Goal: Task Accomplishment & Management: Use online tool/utility

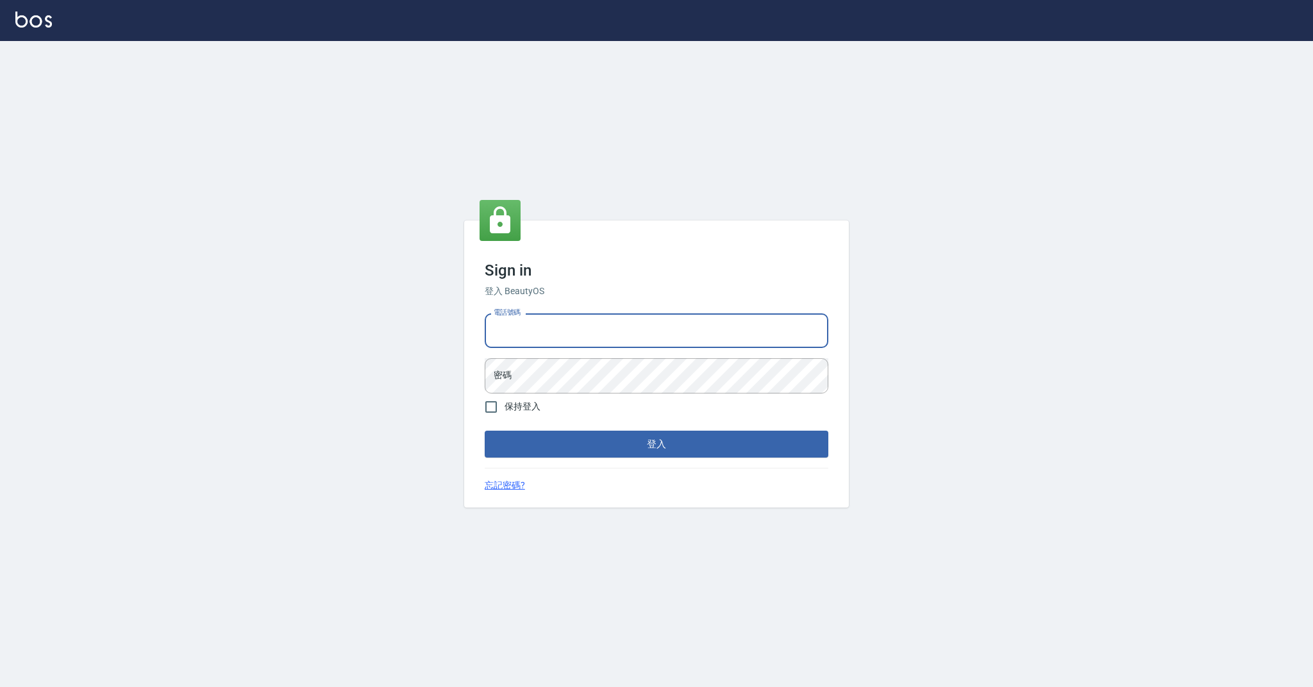
type input "0985018343"
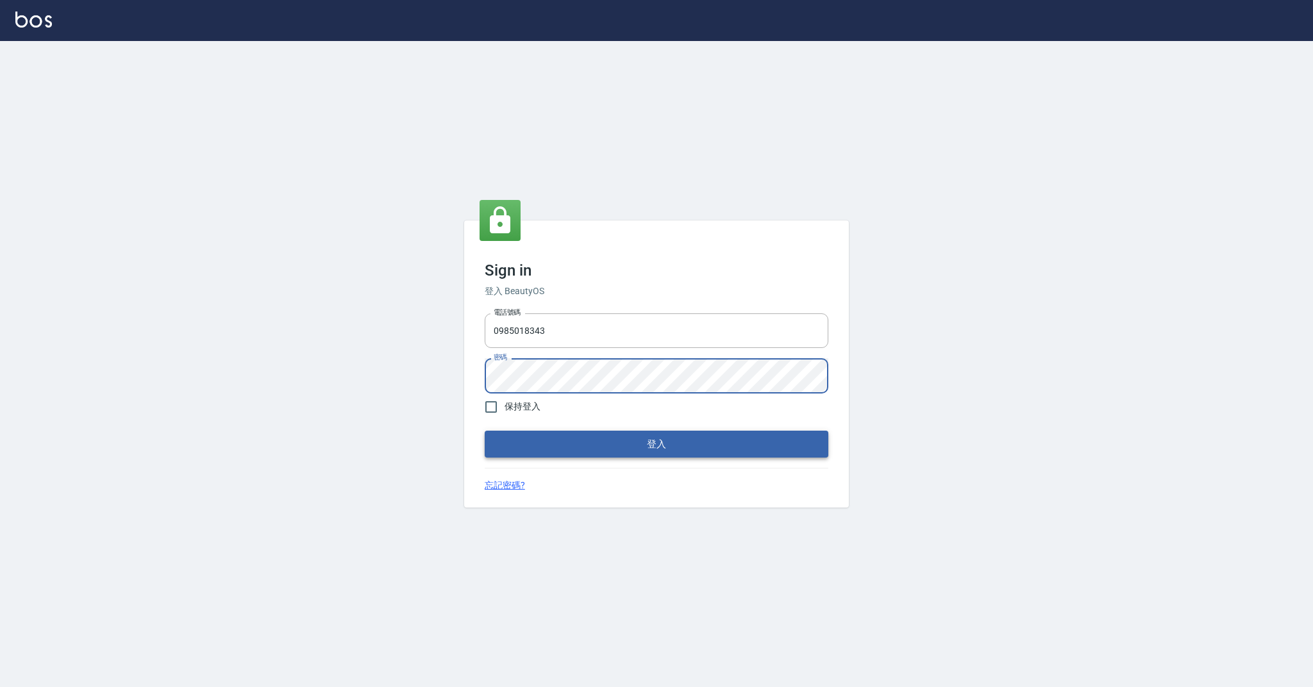
click at [523, 439] on button "登入" at bounding box center [657, 444] width 344 height 27
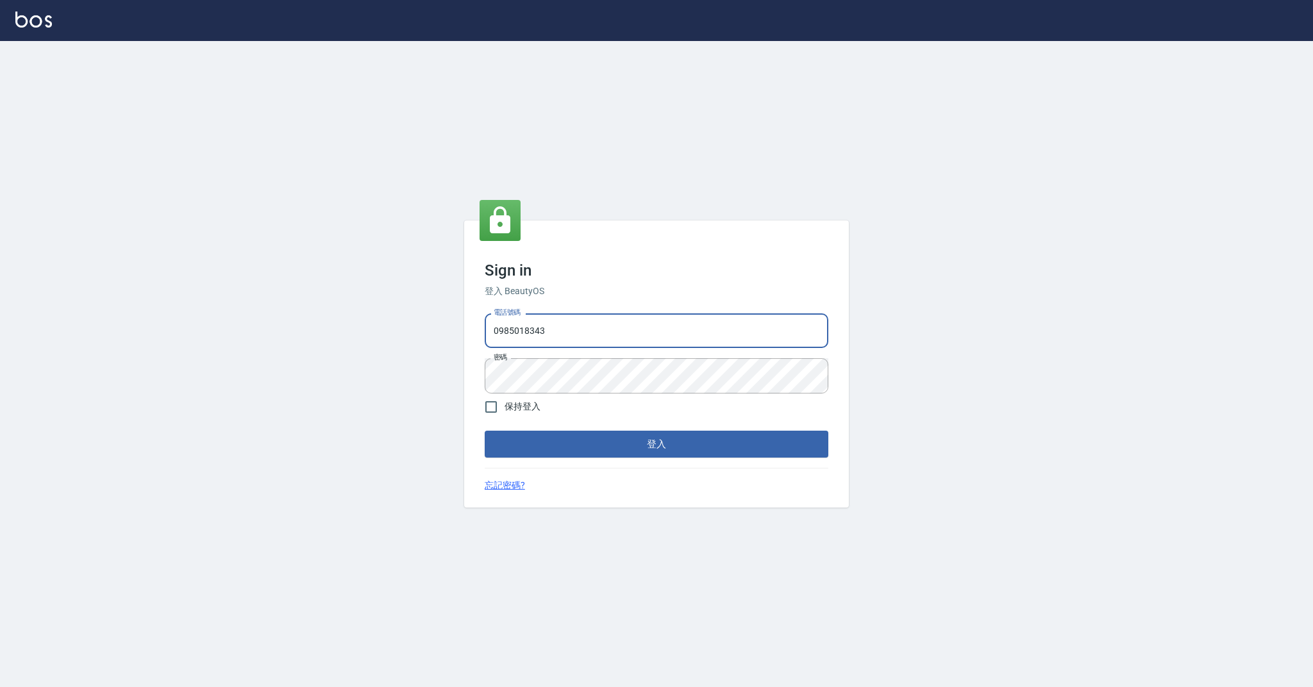
drag, startPoint x: 563, startPoint y: 328, endPoint x: 469, endPoint y: 331, distance: 94.3
click at [469, 330] on div "Sign in 登入 BeautyOS 電話號碼 [PHONE_NUMBER] 電話號碼 密碼 密碼 保持登入 登入 忘記密碼?" at bounding box center [656, 364] width 385 height 287
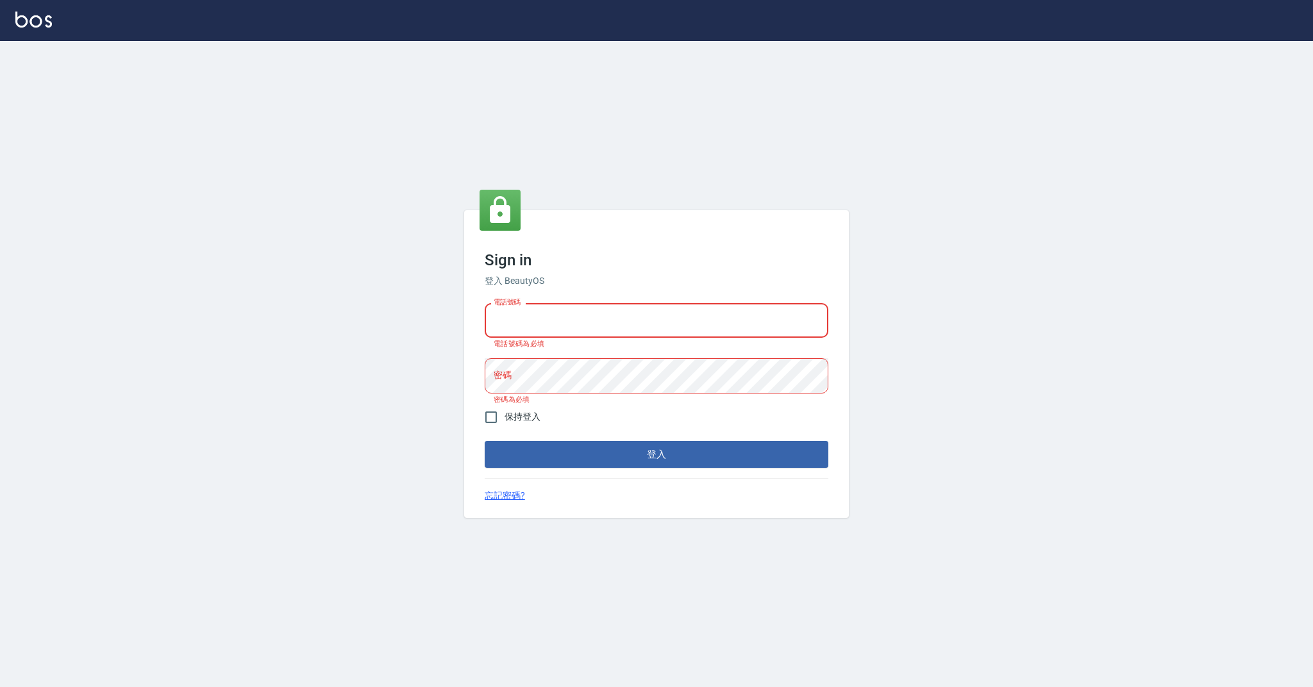
click at [504, 329] on input "電話號碼" at bounding box center [657, 320] width 344 height 35
type input "0958051258"
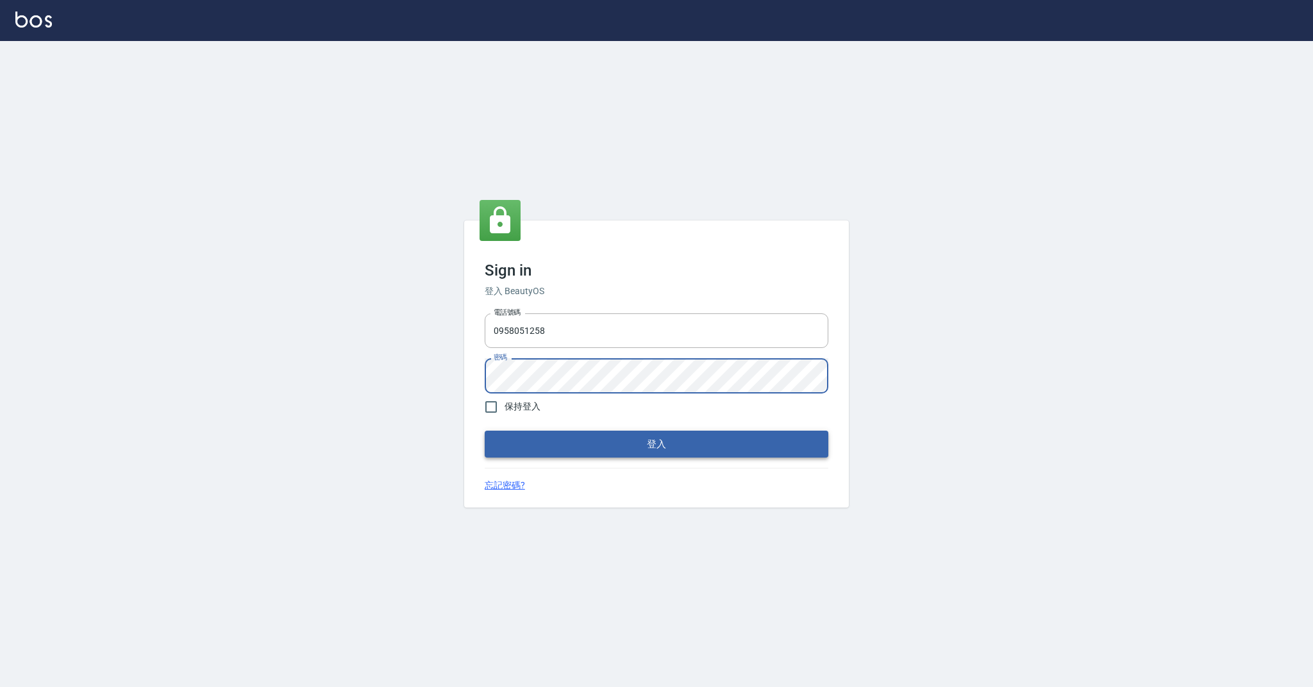
click at [565, 440] on button "登入" at bounding box center [657, 444] width 344 height 27
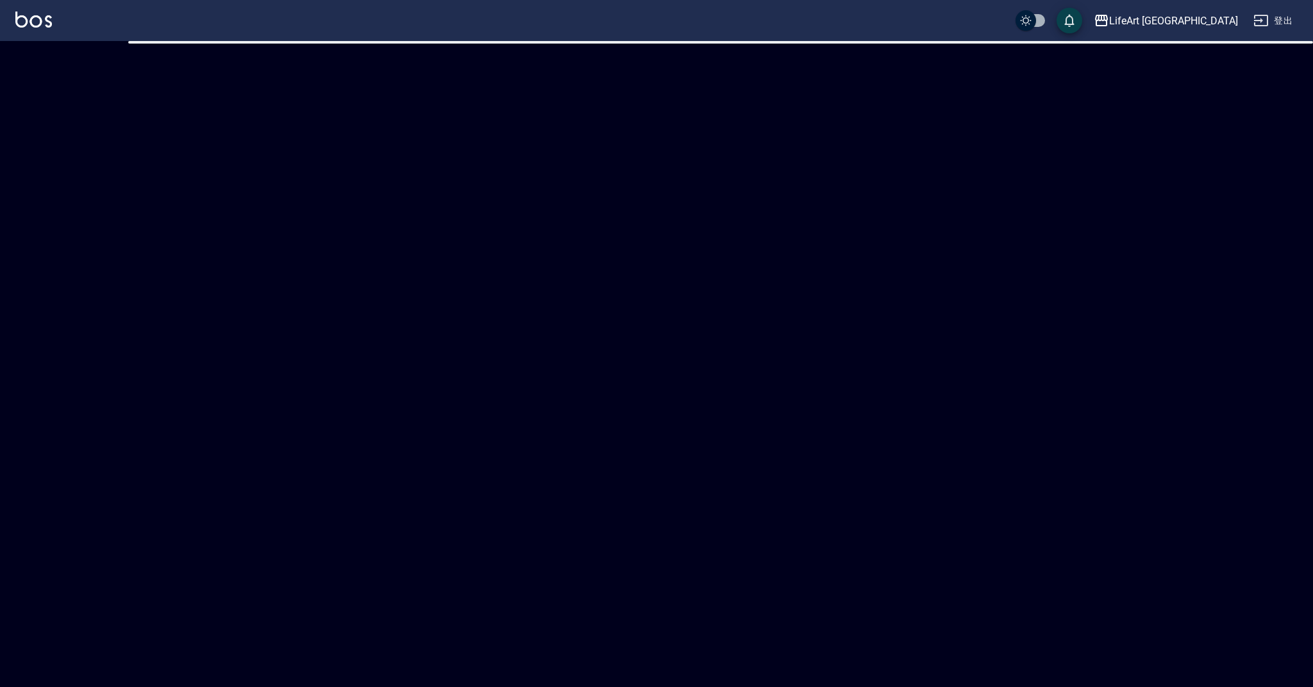
checkbox input "true"
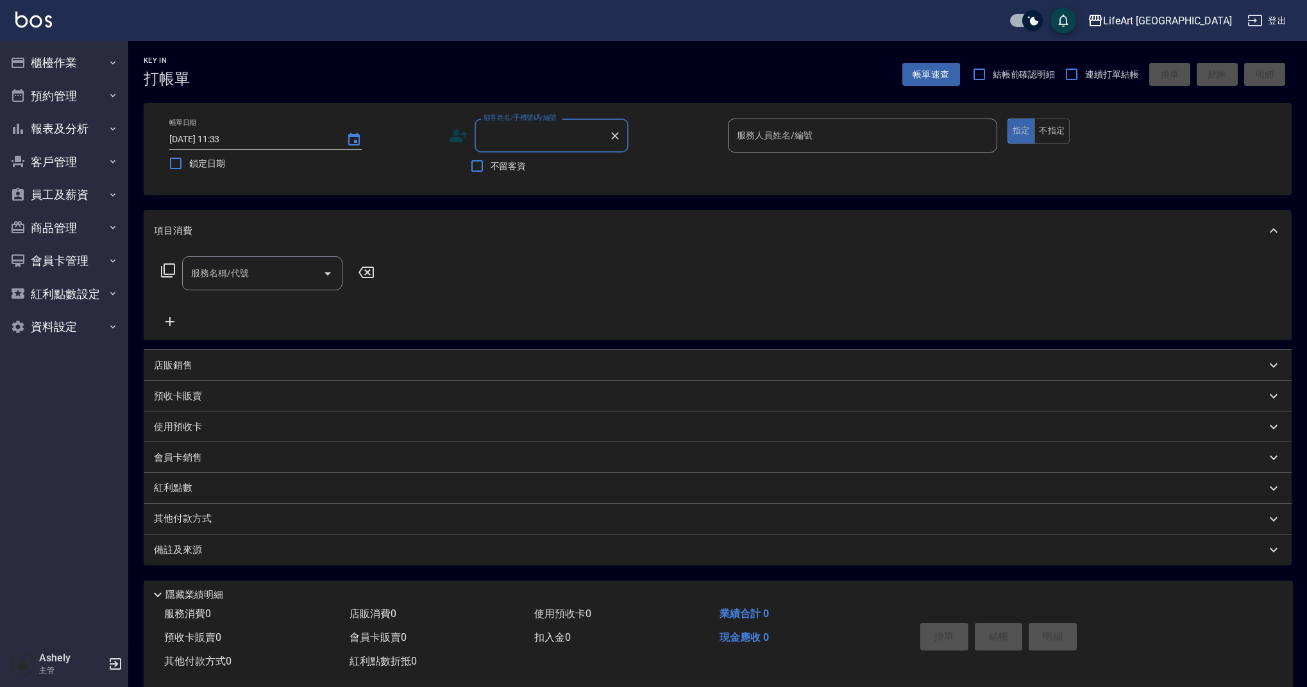
type input "x"
click at [495, 167] on li "[PERSON_NAME]/0910542131/" at bounding box center [551, 168] width 154 height 21
type input "[PERSON_NAME]/0910542131/"
type input "Weiwei-w"
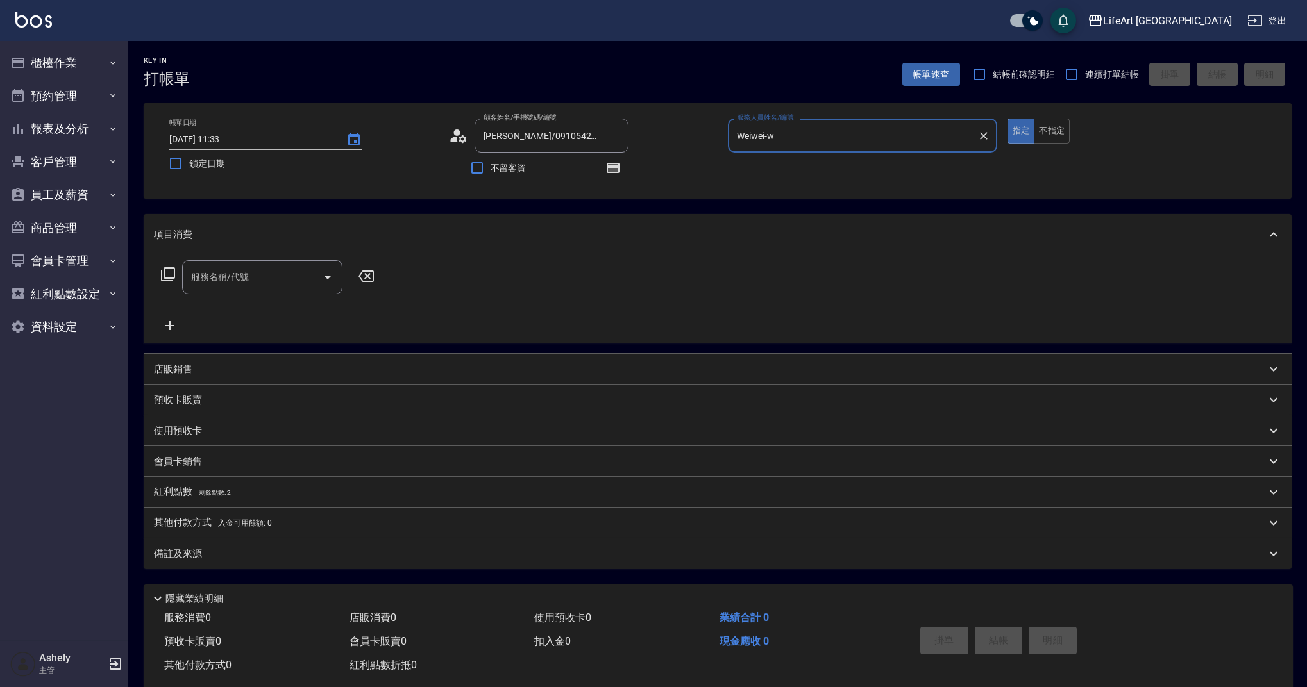
click at [455, 138] on icon at bounding box center [454, 140] width 8 height 6
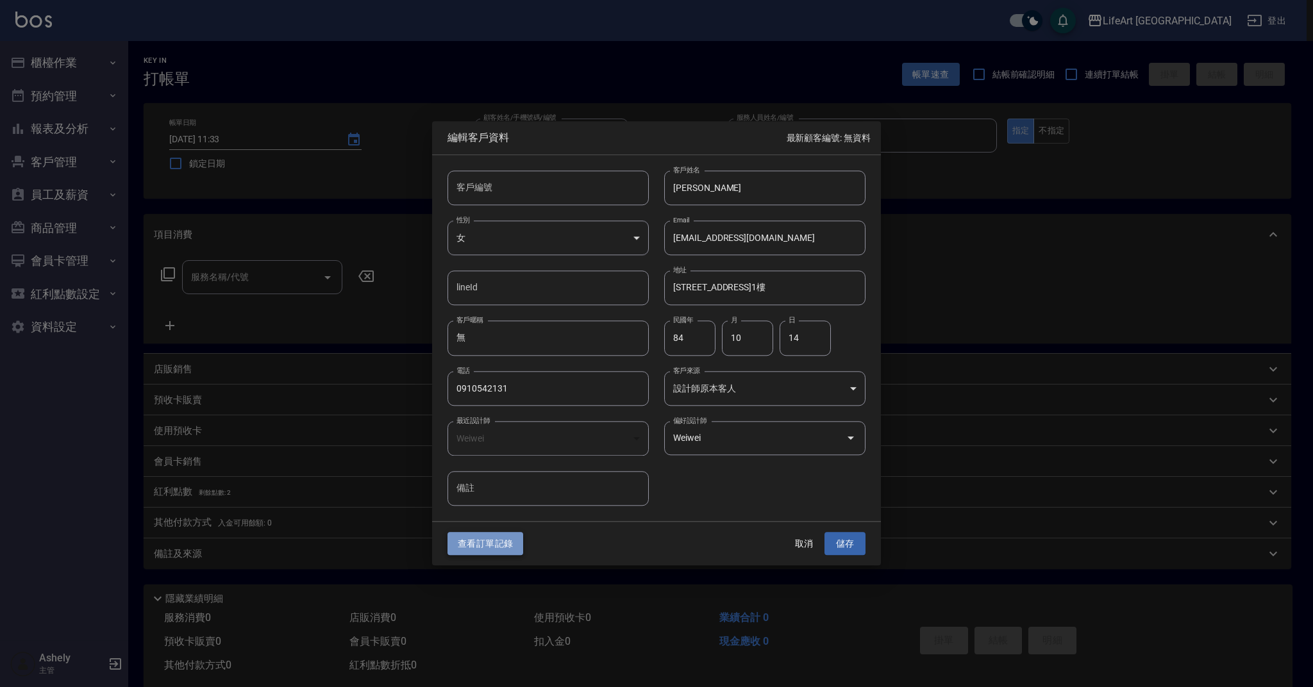
click at [501, 549] on button "查看訂單記錄" at bounding box center [486, 544] width 76 height 24
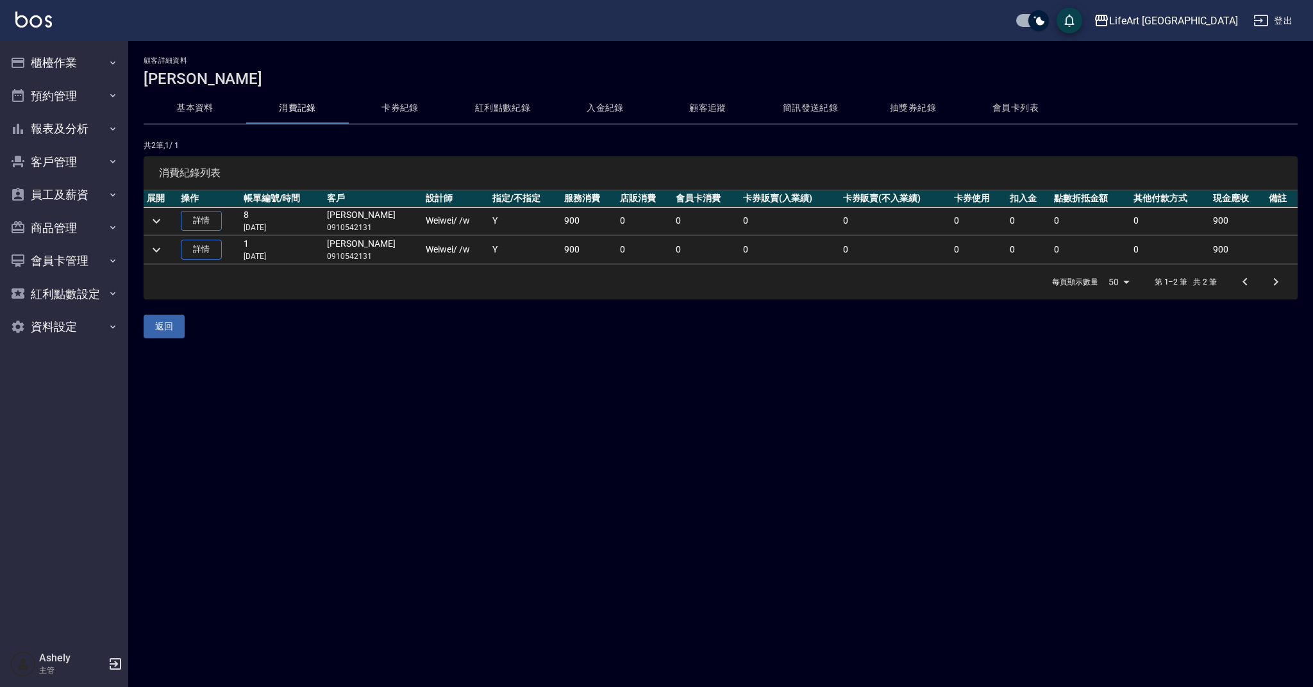
click at [204, 106] on button "基本資料" at bounding box center [195, 108] width 103 height 31
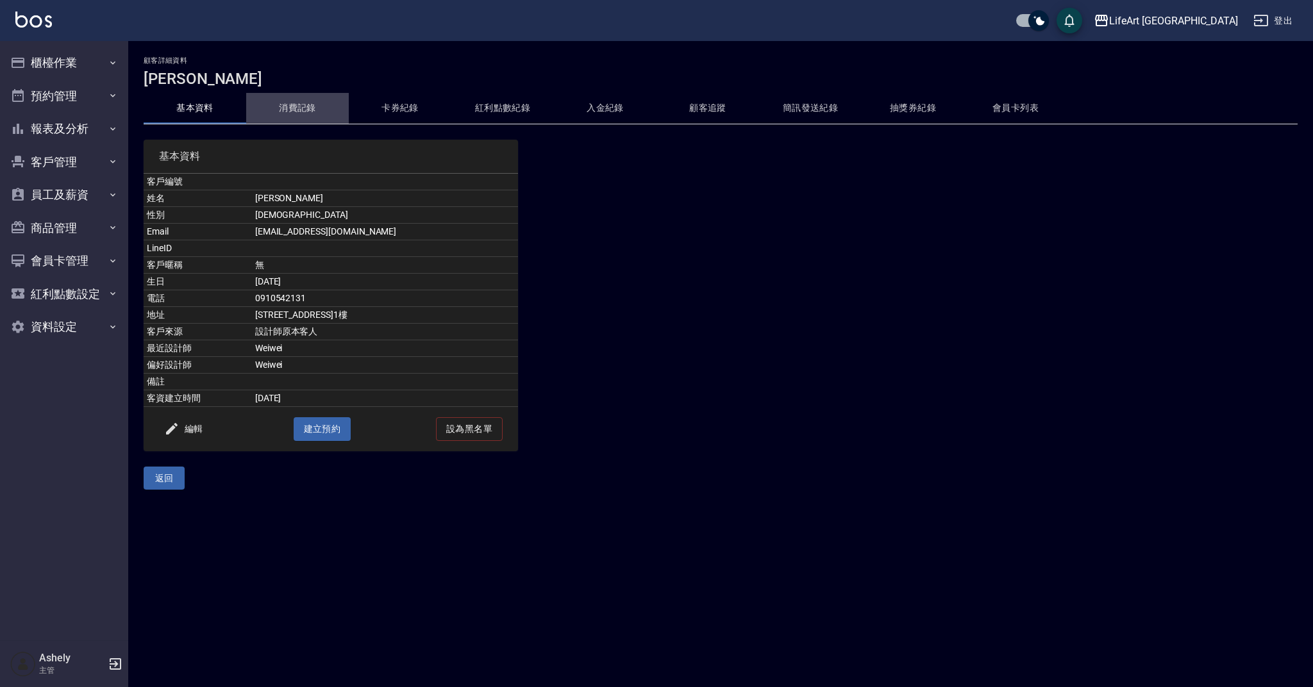
click at [276, 113] on button "消費記錄" at bounding box center [297, 108] width 103 height 31
